Goal: Information Seeking & Learning: Learn about a topic

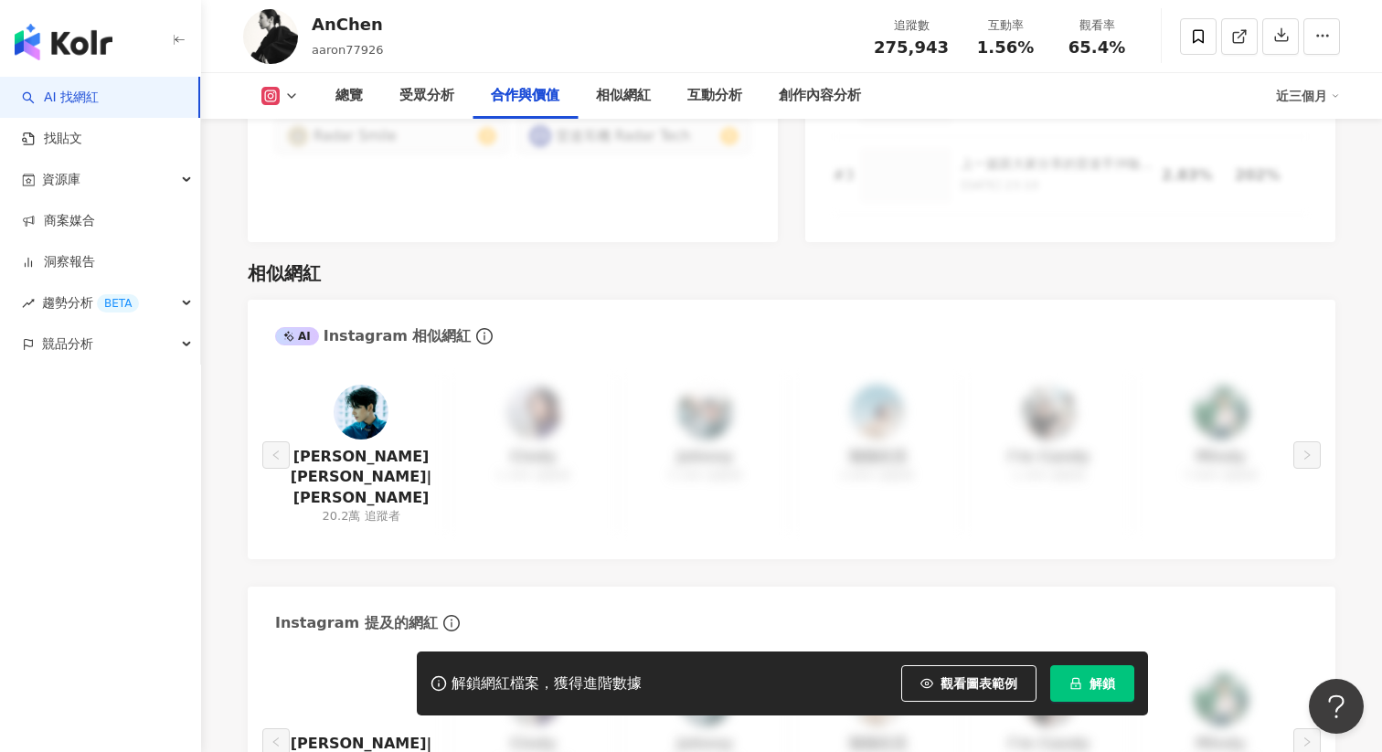
scroll to position [2895, 0]
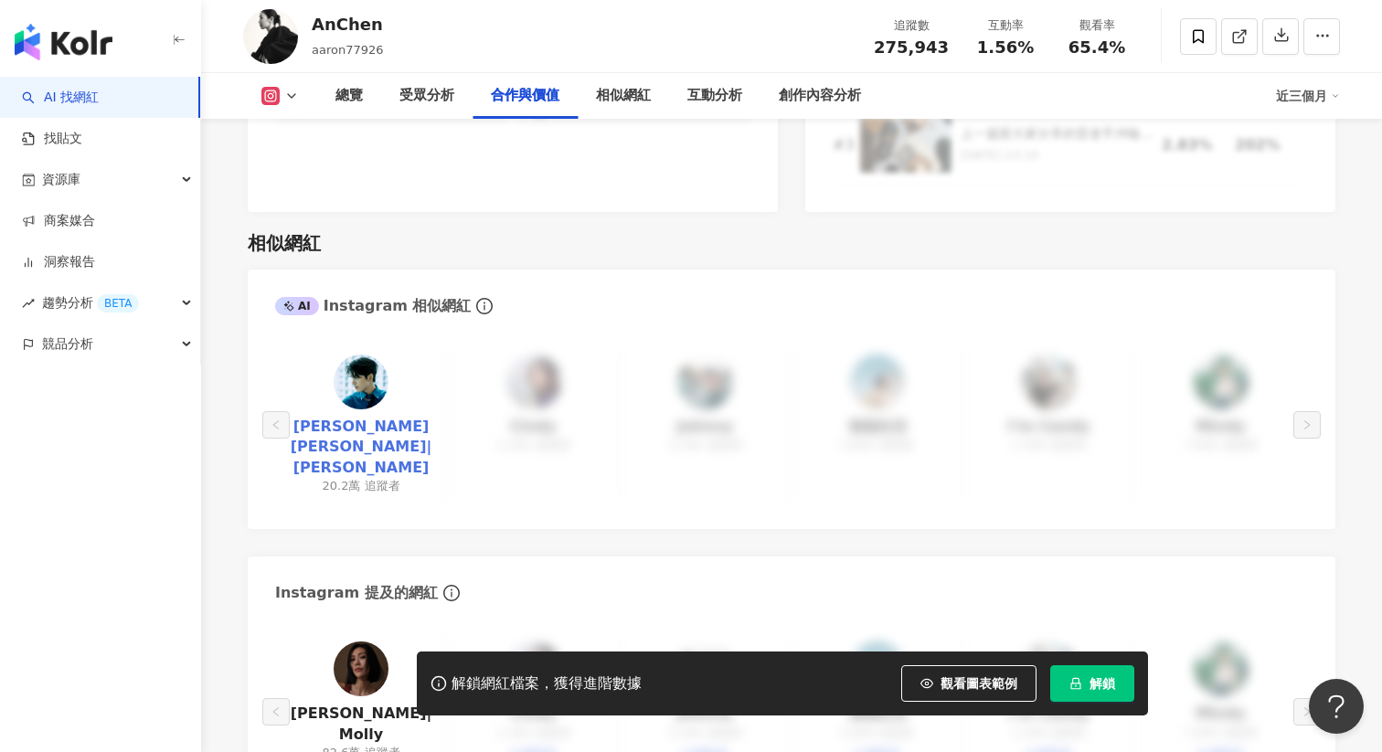
click at [368, 417] on link "[PERSON_NAME][PERSON_NAME]|[PERSON_NAME]" at bounding box center [361, 447] width 143 height 61
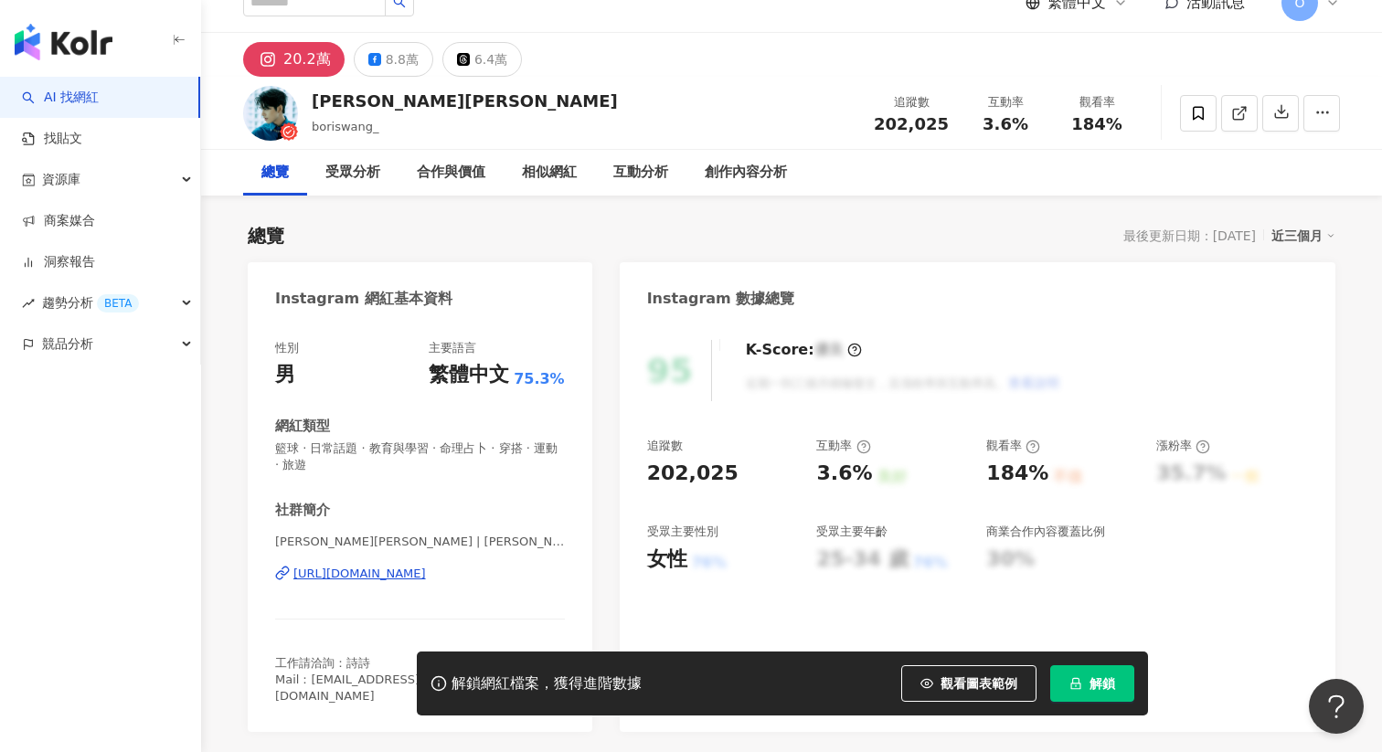
click at [426, 576] on div "https://www.instagram.com/boriswang_/" at bounding box center [359, 574] width 132 height 16
